Goal: Task Accomplishment & Management: Use online tool/utility

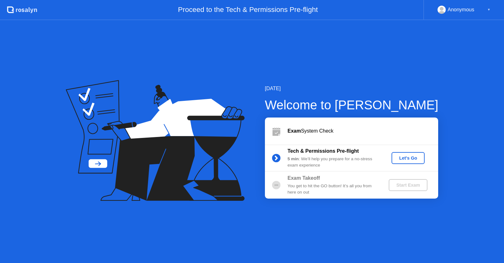
click at [412, 159] on div "Let's Go" at bounding box center [408, 158] width 28 height 5
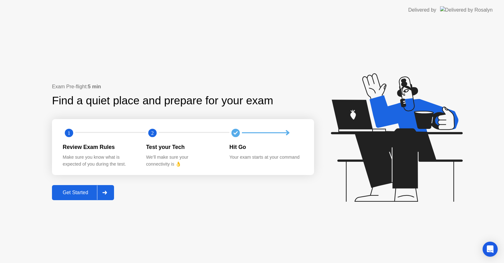
click at [78, 193] on div "Get Started" at bounding box center [75, 193] width 43 height 6
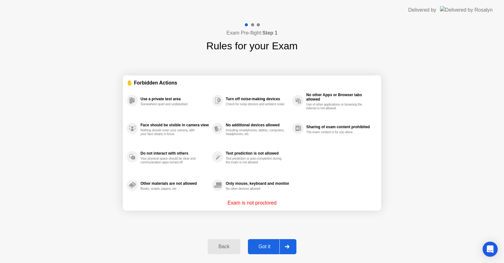
click at [260, 247] on div "Got it" at bounding box center [265, 247] width 30 height 6
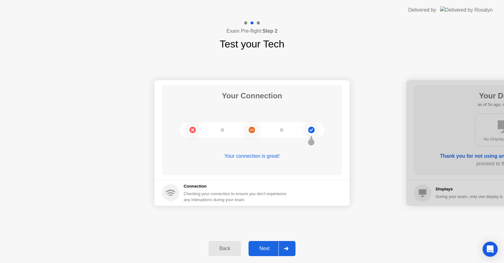
click at [261, 250] on div "Next" at bounding box center [264, 249] width 28 height 6
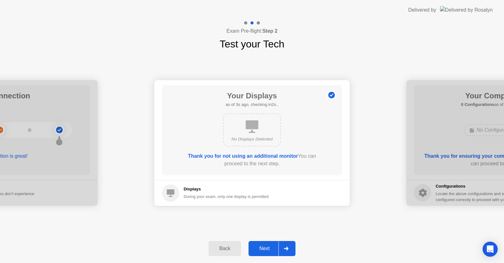
click at [261, 250] on div "Next" at bounding box center [264, 249] width 28 height 6
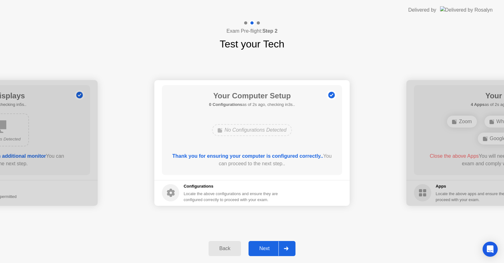
click at [261, 250] on div "Next" at bounding box center [264, 249] width 28 height 6
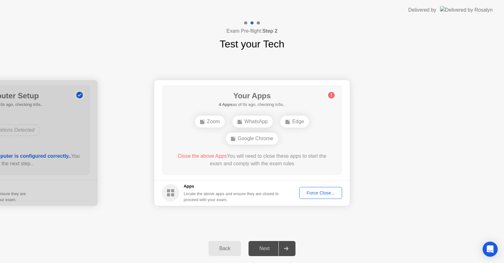
click at [261, 250] on div "Next" at bounding box center [264, 249] width 28 height 6
click at [315, 191] on div "Force Close..." at bounding box center [318, 190] width 38 height 5
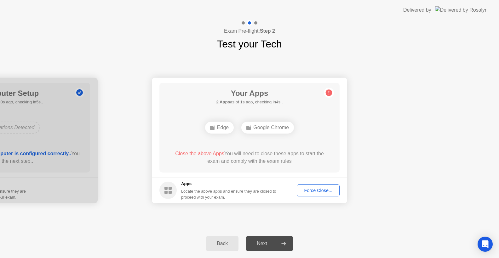
click at [319, 191] on div "Force Close..." at bounding box center [318, 190] width 38 height 5
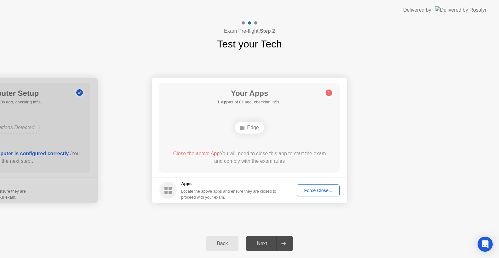
click at [306, 190] on div "Force Close..." at bounding box center [318, 190] width 38 height 5
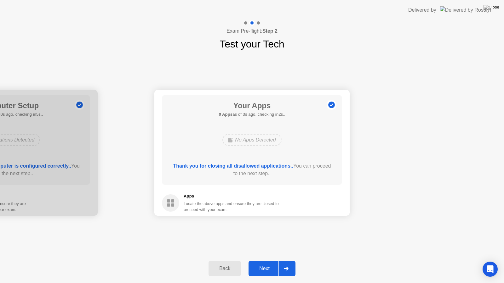
click at [260, 263] on button "Next" at bounding box center [271, 268] width 47 height 15
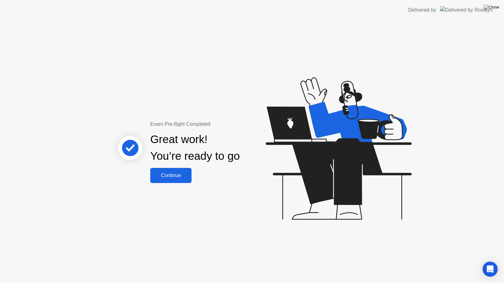
click at [169, 189] on div "Exam Pre-flight Completed Great work! You’re ready to go Continue" at bounding box center [252, 151] width 504 height 263
click at [167, 170] on button "Continue" at bounding box center [170, 175] width 41 height 15
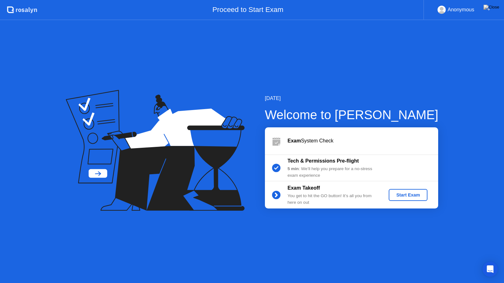
click at [395, 197] on div "Start Exam" at bounding box center [408, 195] width 34 height 5
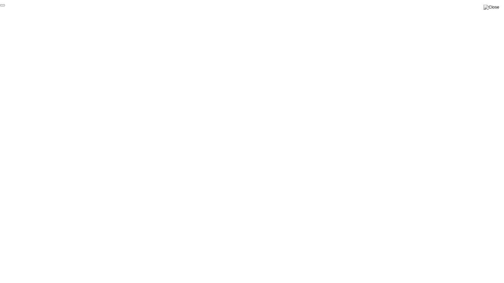
click div "End Proctoring Session"
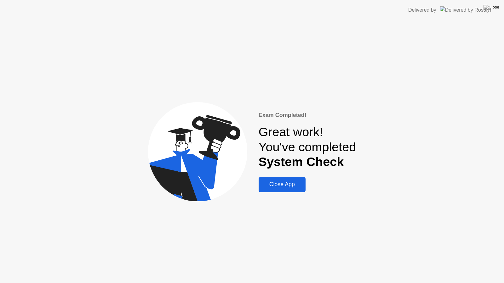
click at [273, 183] on div "Close App" at bounding box center [281, 184] width 43 height 7
